Goal: Find specific page/section: Find specific page/section

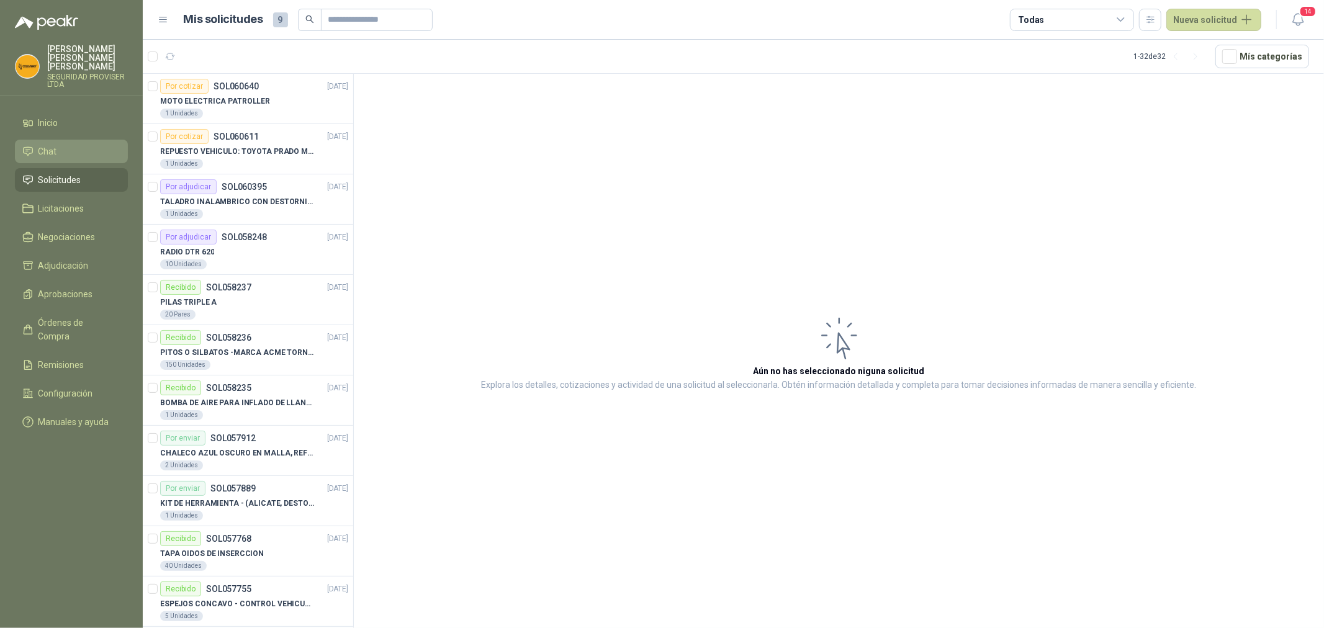
click at [78, 145] on li "Chat" at bounding box center [71, 152] width 98 height 14
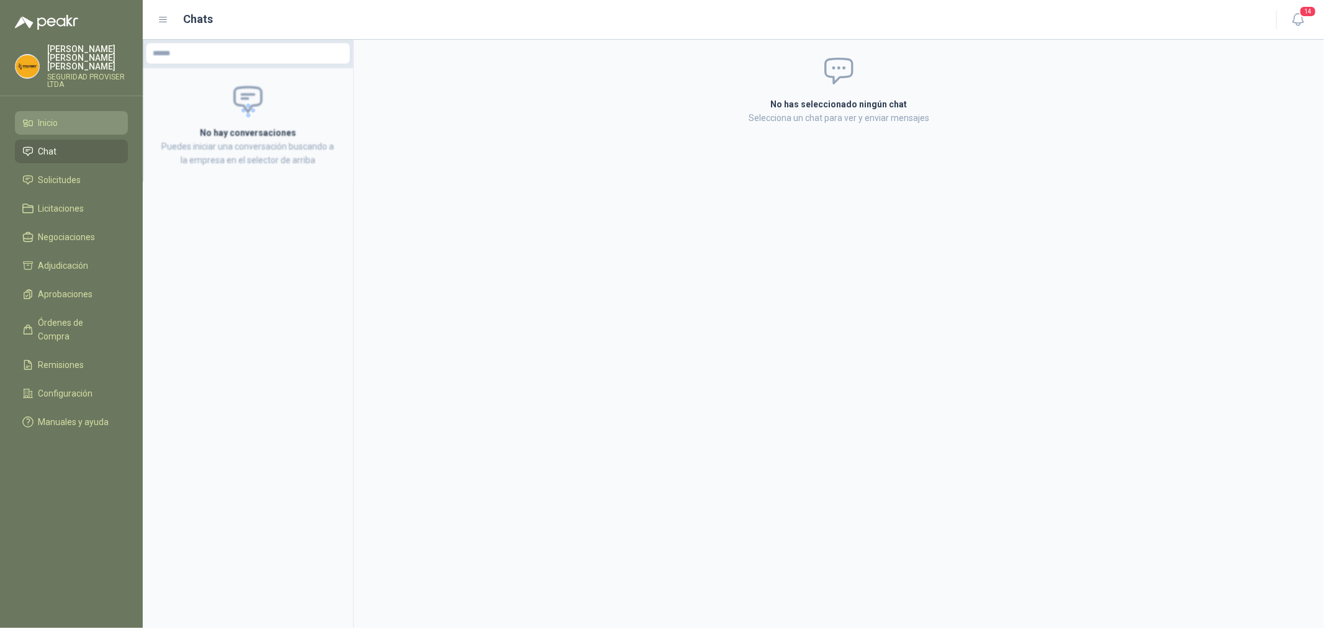
click at [81, 116] on li "Inicio" at bounding box center [71, 123] width 98 height 14
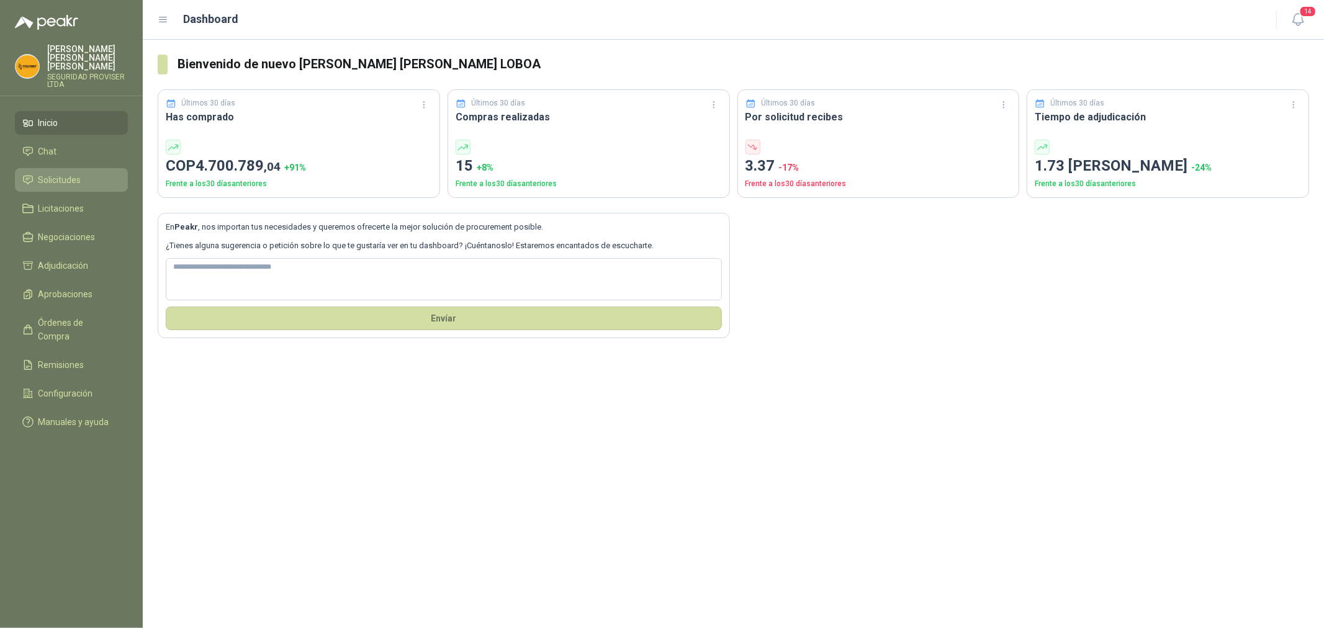
click at [87, 174] on li "Solicitudes" at bounding box center [71, 180] width 98 height 14
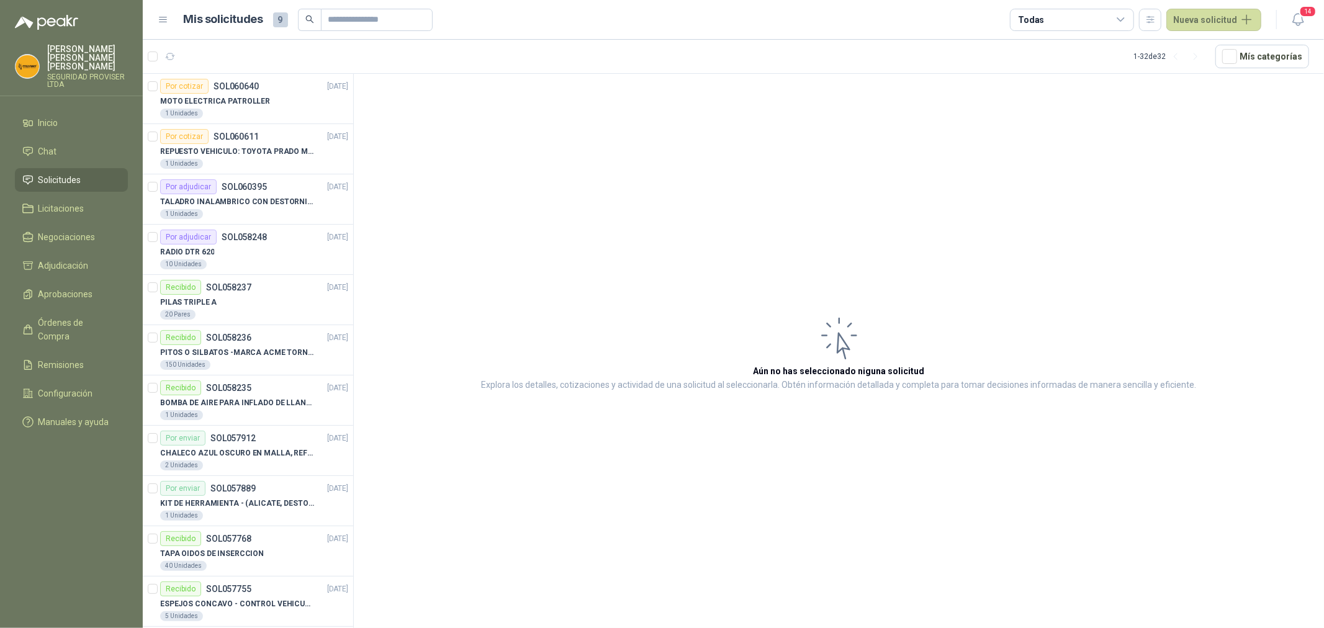
click at [1107, 16] on div "Todas" at bounding box center [1072, 20] width 124 height 22
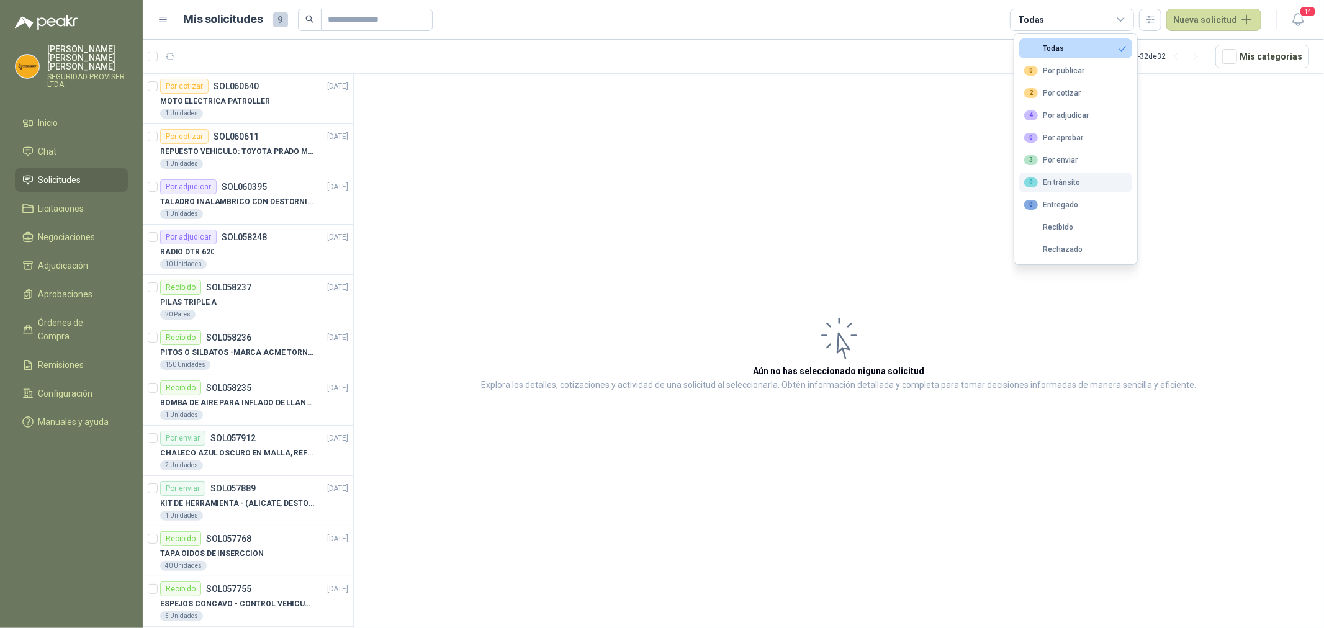
click at [1084, 183] on button "0 En [PERSON_NAME]" at bounding box center [1076, 183] width 113 height 20
click at [1075, 160] on div "3 Por enviar" at bounding box center [1051, 160] width 53 height 10
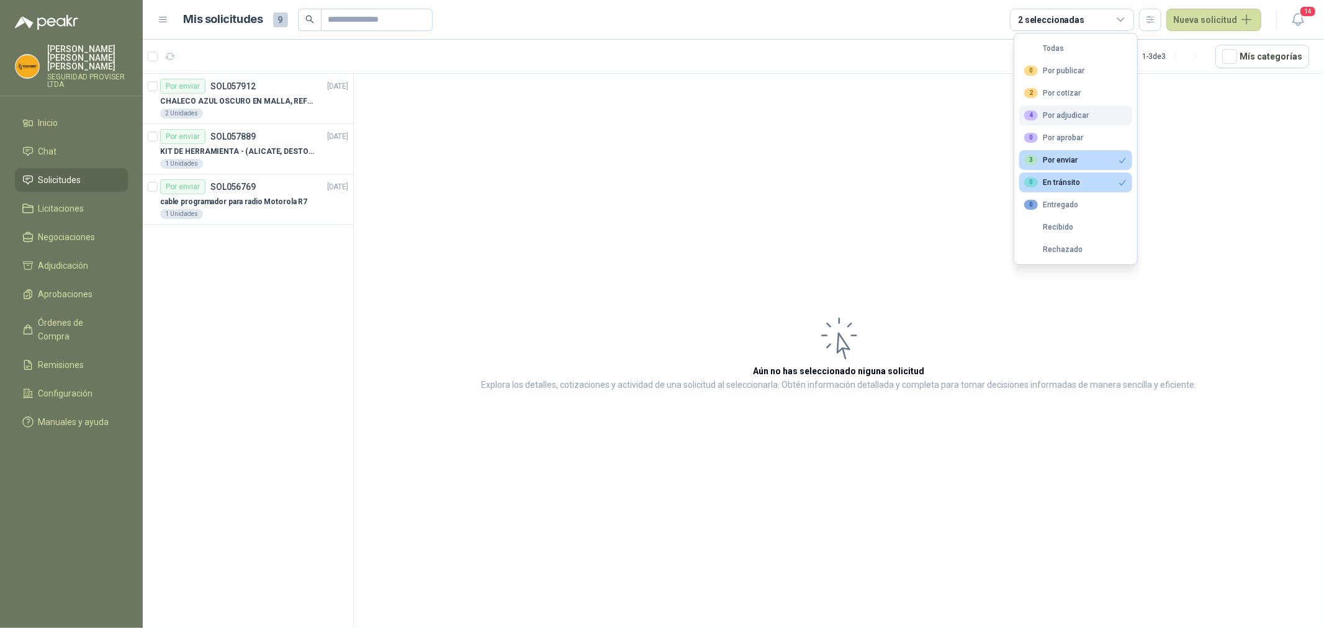
click at [1070, 118] on div "4 Por adjudicar" at bounding box center [1057, 116] width 65 height 10
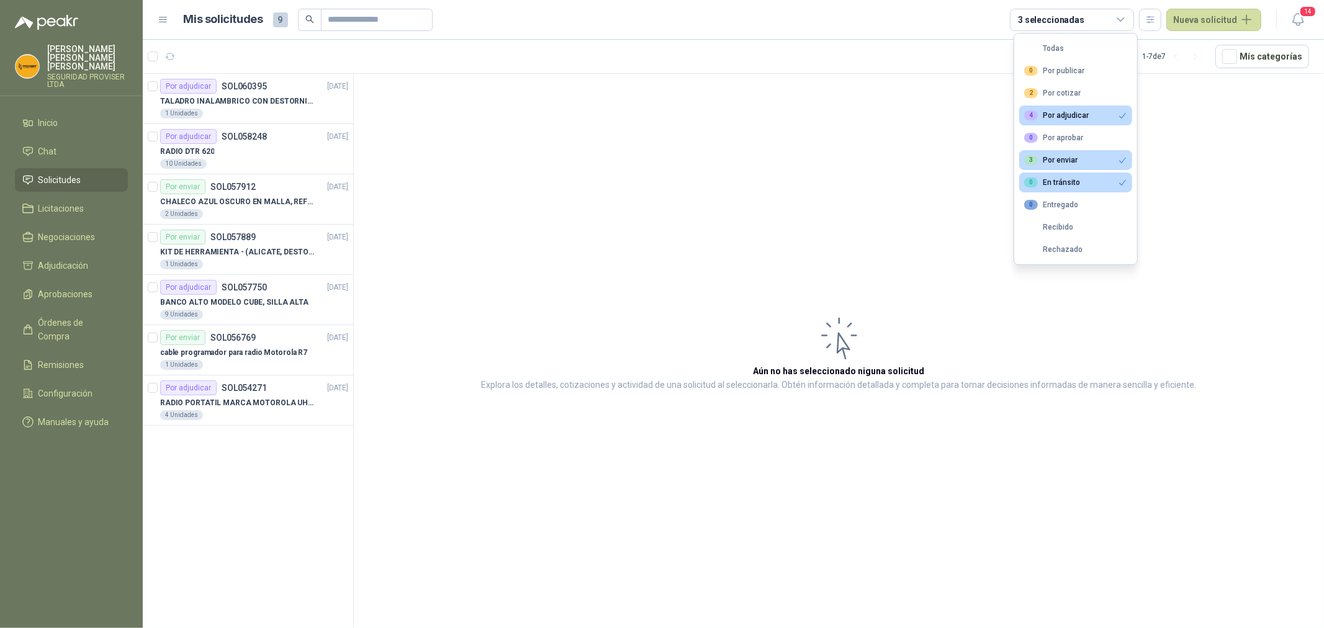
drag, startPoint x: 43, startPoint y: 171, endPoint x: 45, endPoint y: 165, distance: 6.3
click at [43, 173] on span "Solicitudes" at bounding box center [59, 180] width 43 height 14
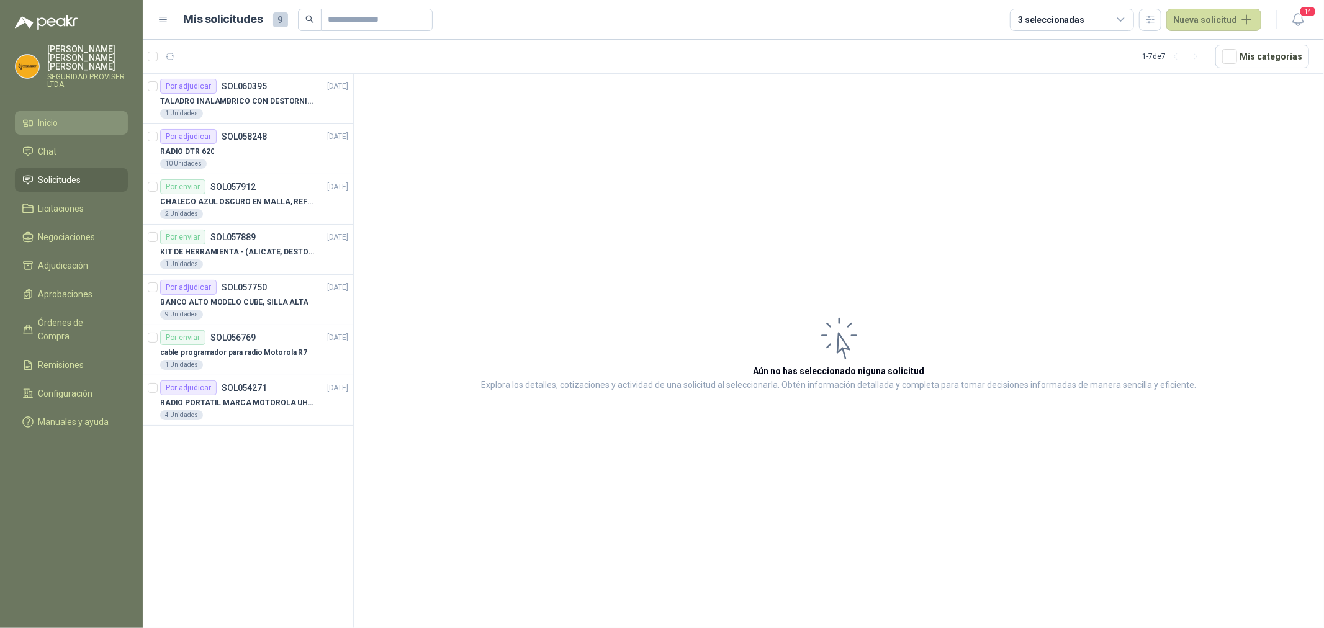
click at [66, 117] on li "Inicio" at bounding box center [71, 123] width 98 height 14
